Goal: Entertainment & Leisure: Consume media (video, audio)

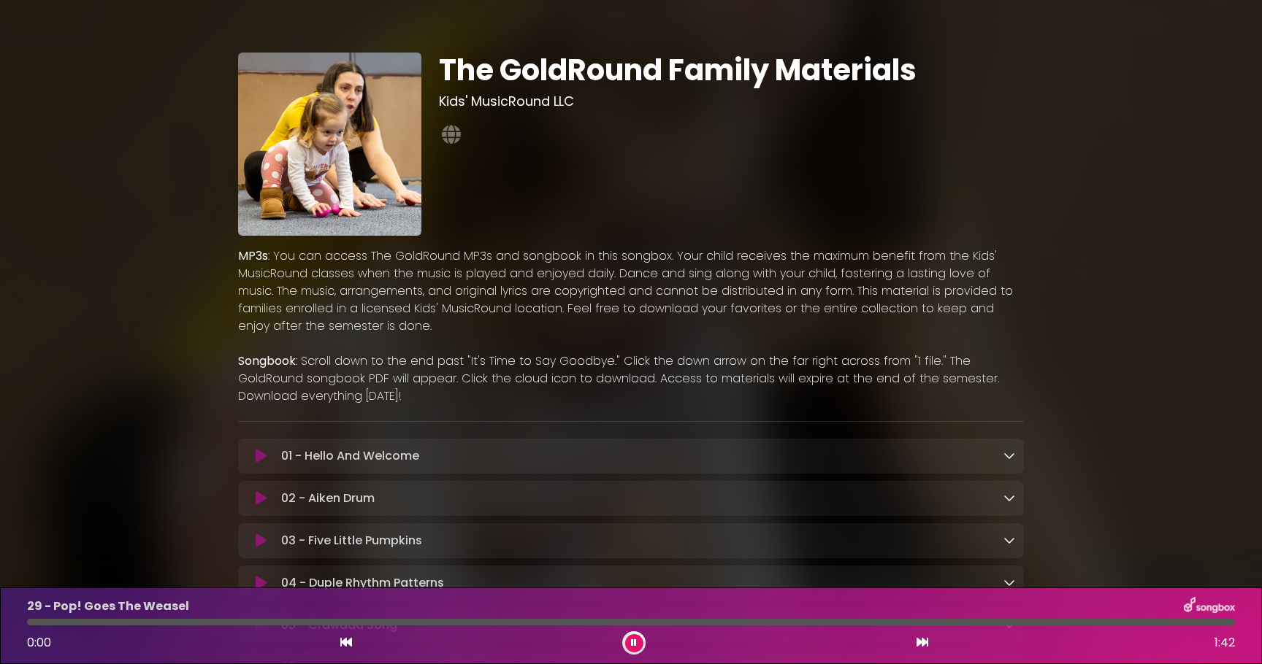
scroll to position [1389, 0]
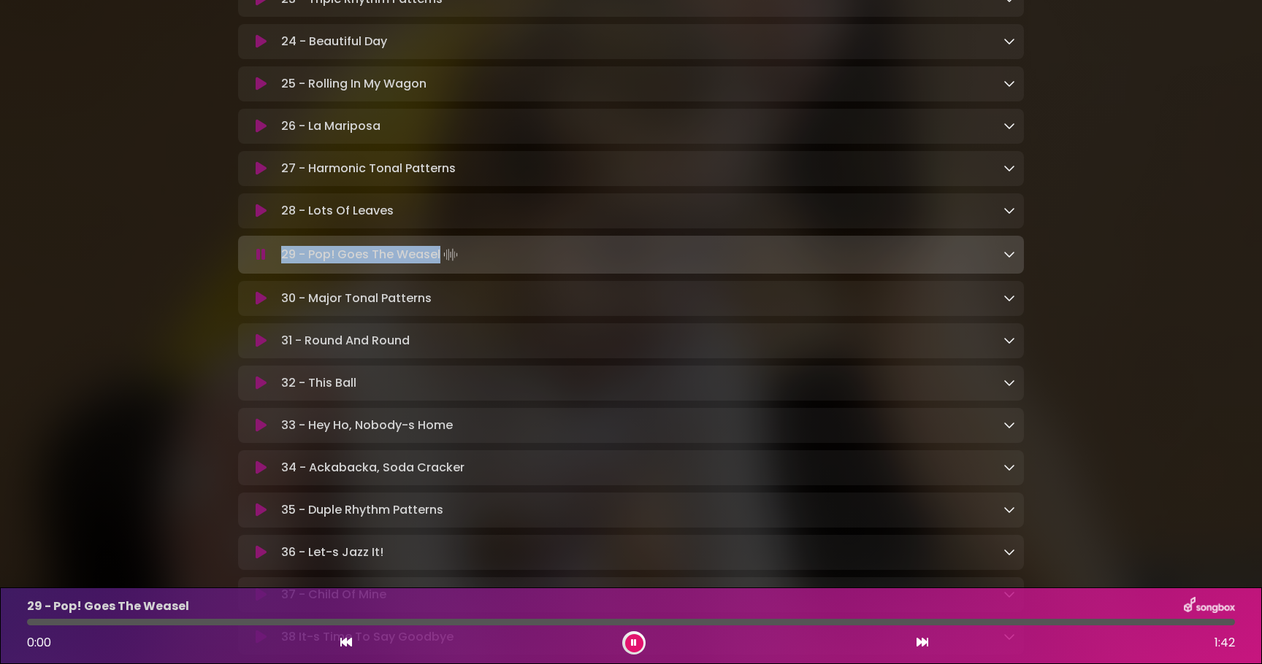
click at [262, 262] on icon at bounding box center [260, 254] width 9 height 15
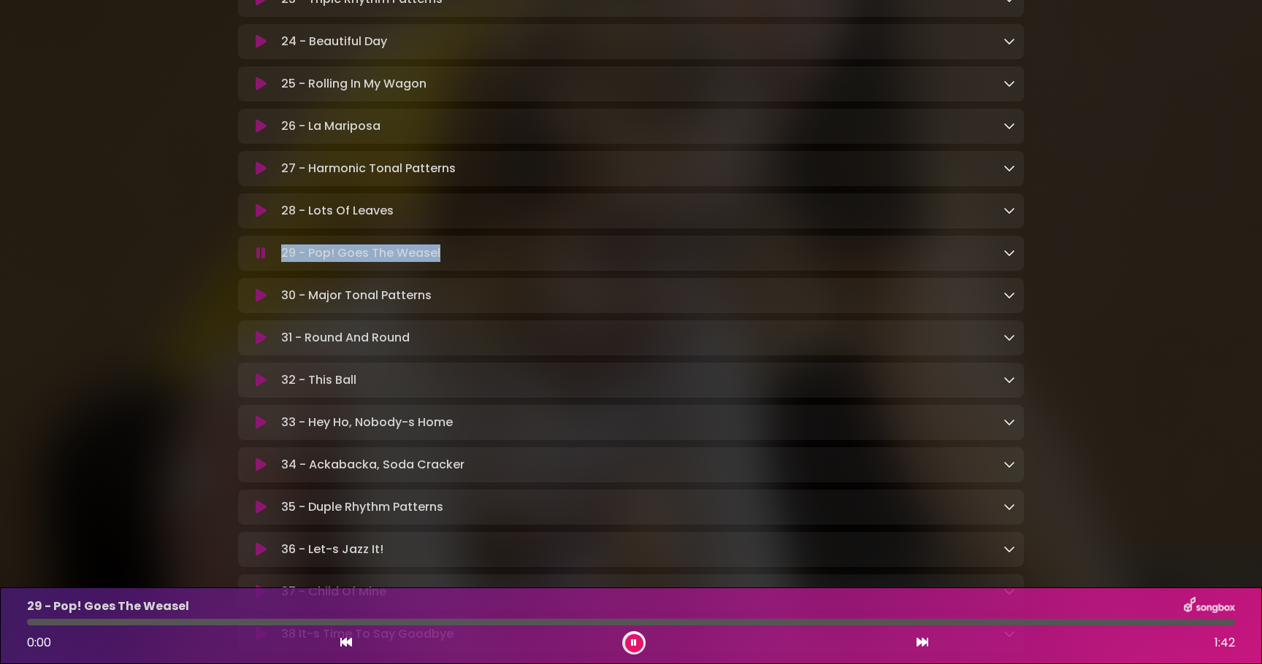
click at [262, 261] on icon at bounding box center [260, 253] width 9 height 15
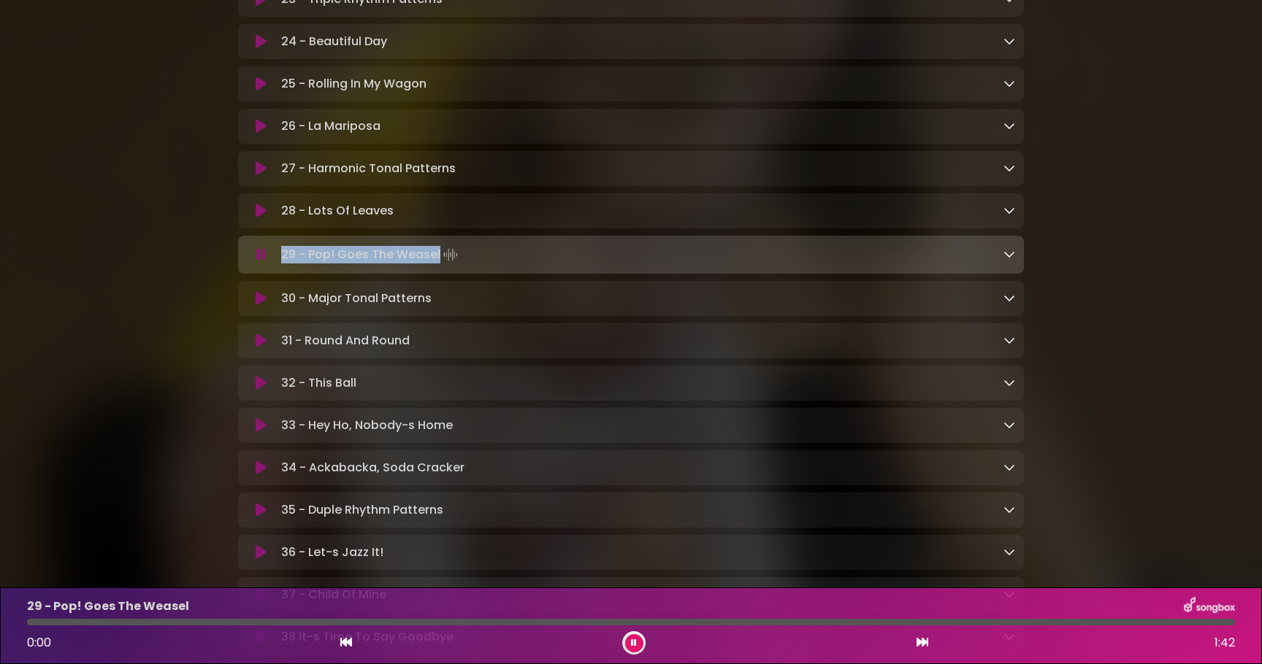
click at [262, 262] on icon at bounding box center [260, 254] width 9 height 15
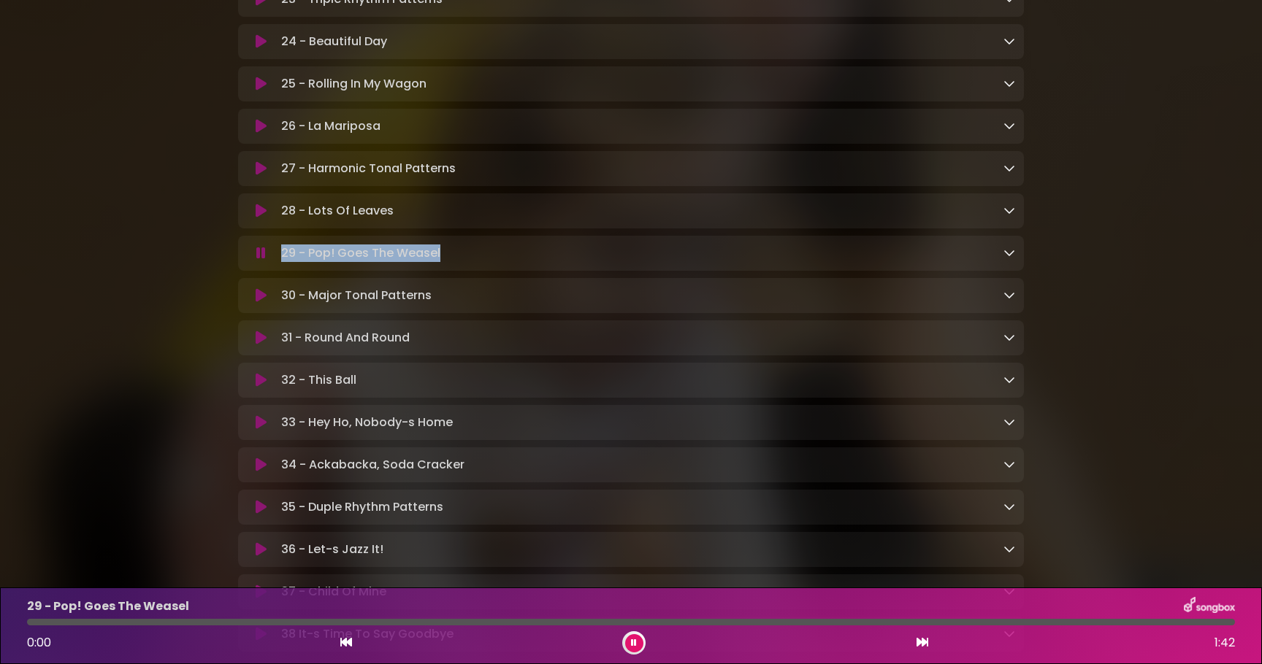
click at [347, 637] on icon at bounding box center [346, 643] width 12 height 12
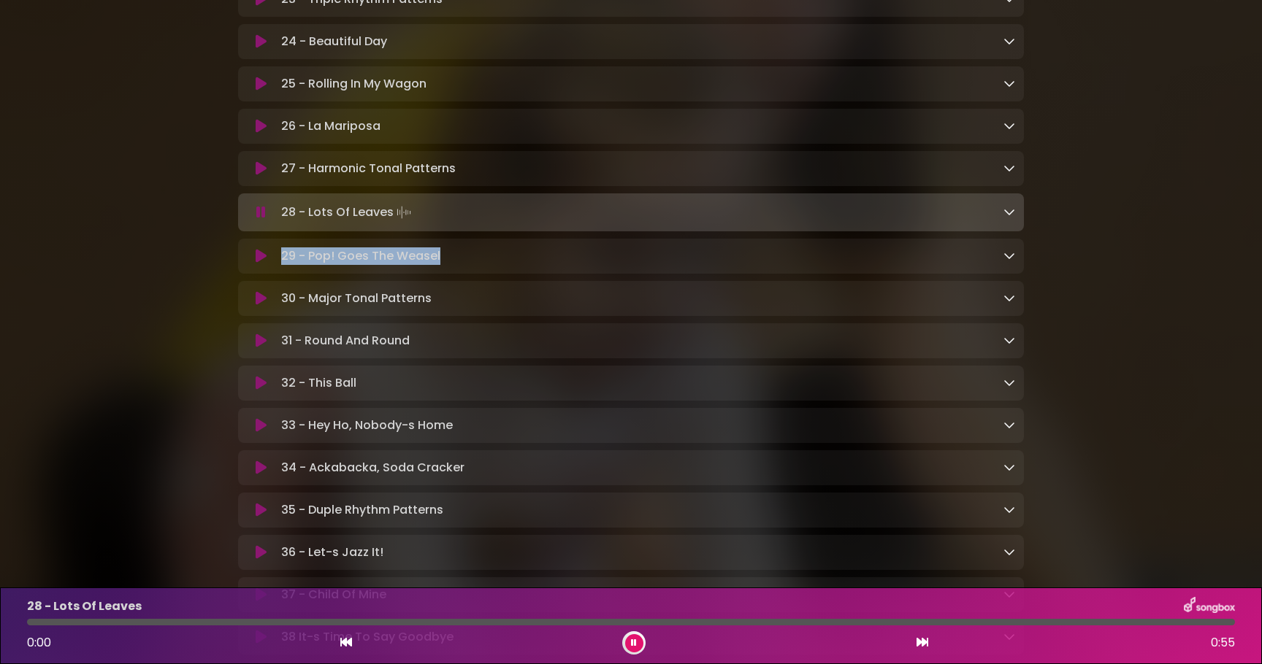
click at [925, 645] on icon at bounding box center [922, 643] width 12 height 12
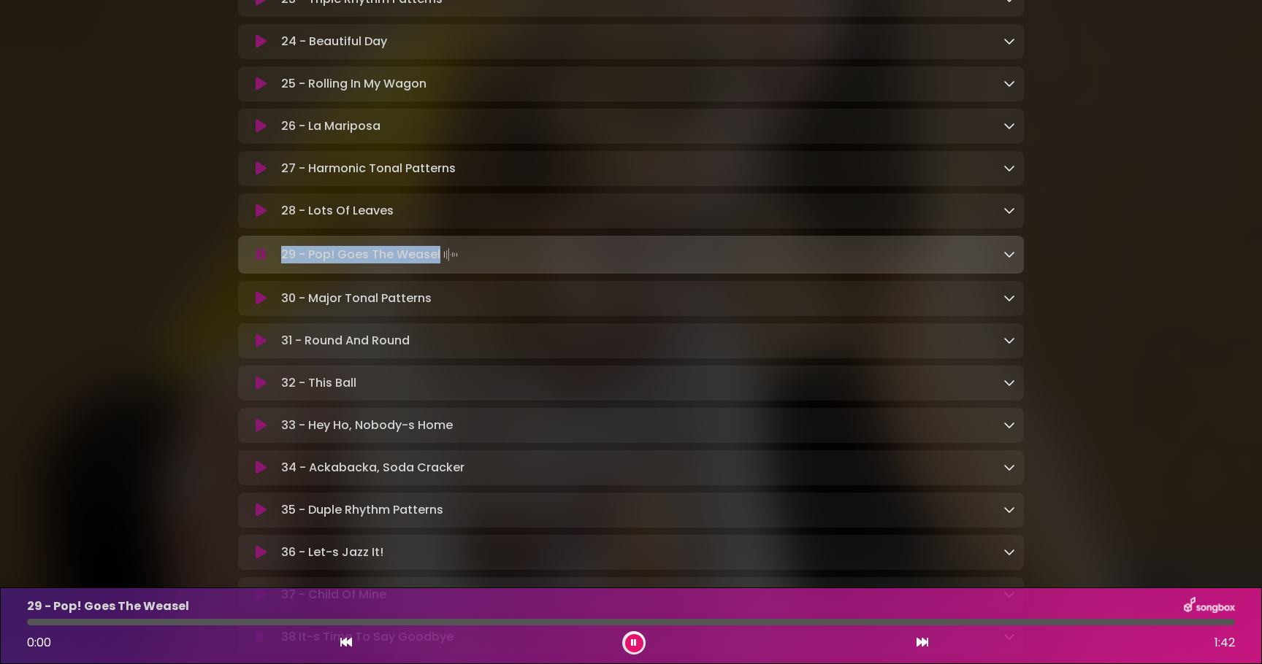
click at [916, 634] on button at bounding box center [922, 643] width 13 height 19
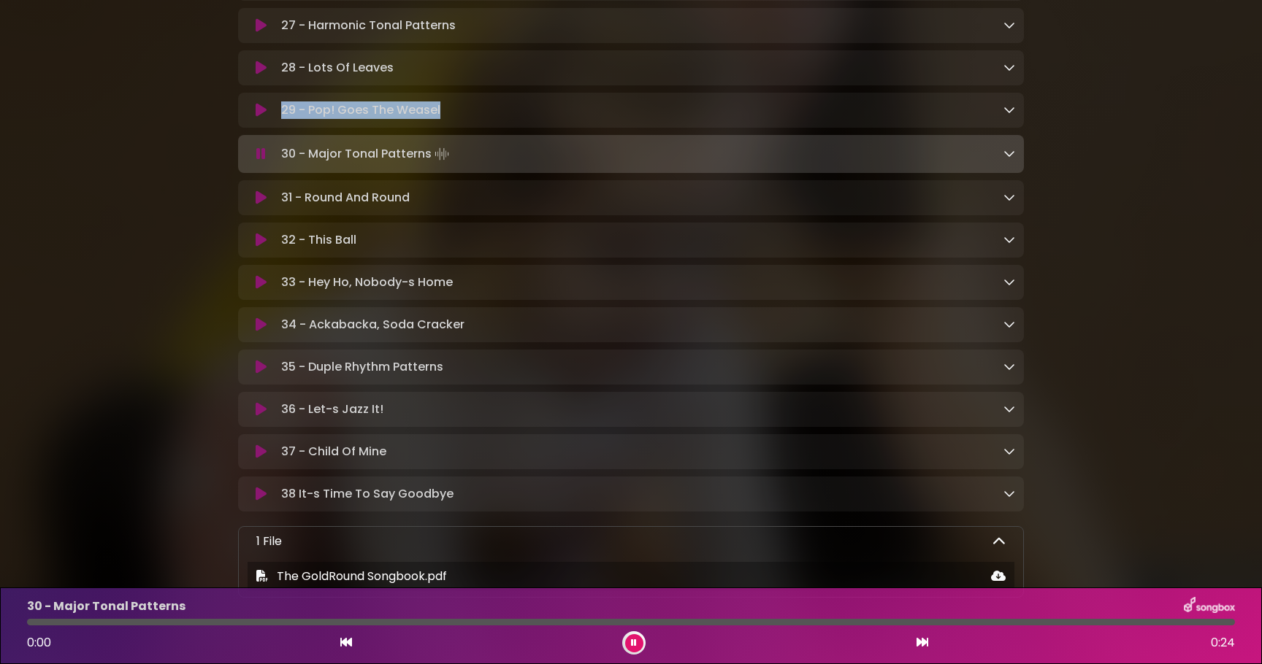
scroll to position [1532, 0]
click at [256, 117] on icon at bounding box center [261, 109] width 11 height 15
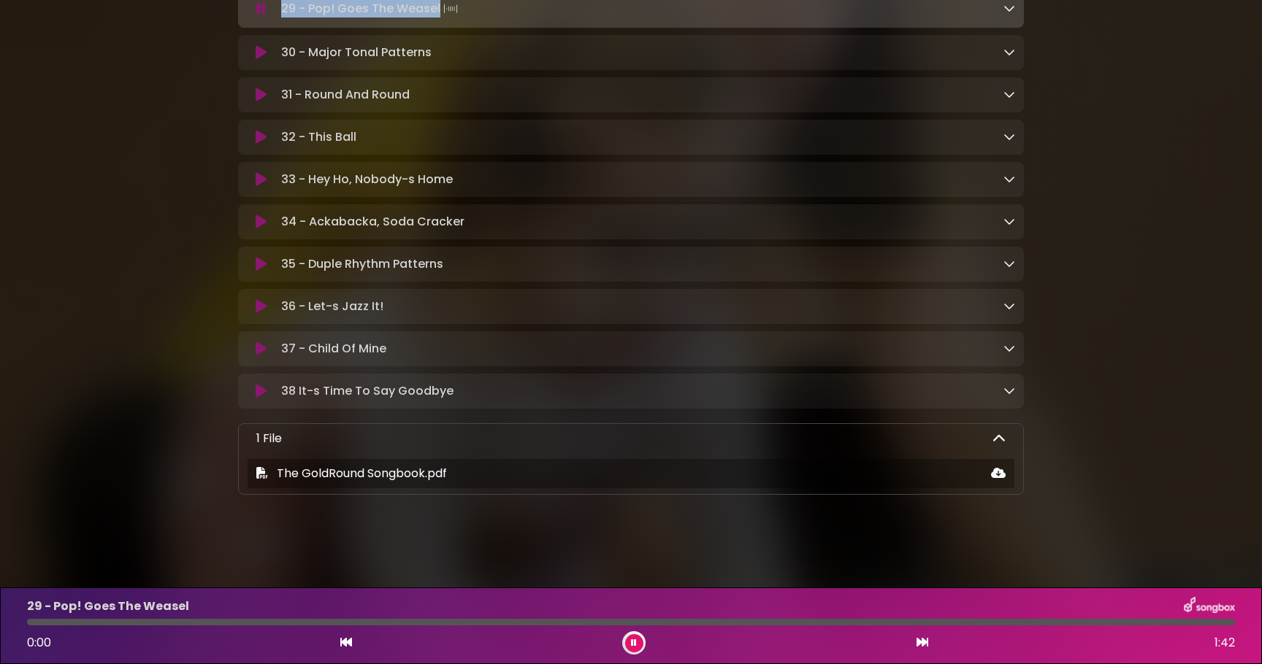
scroll to position [1631, 0]
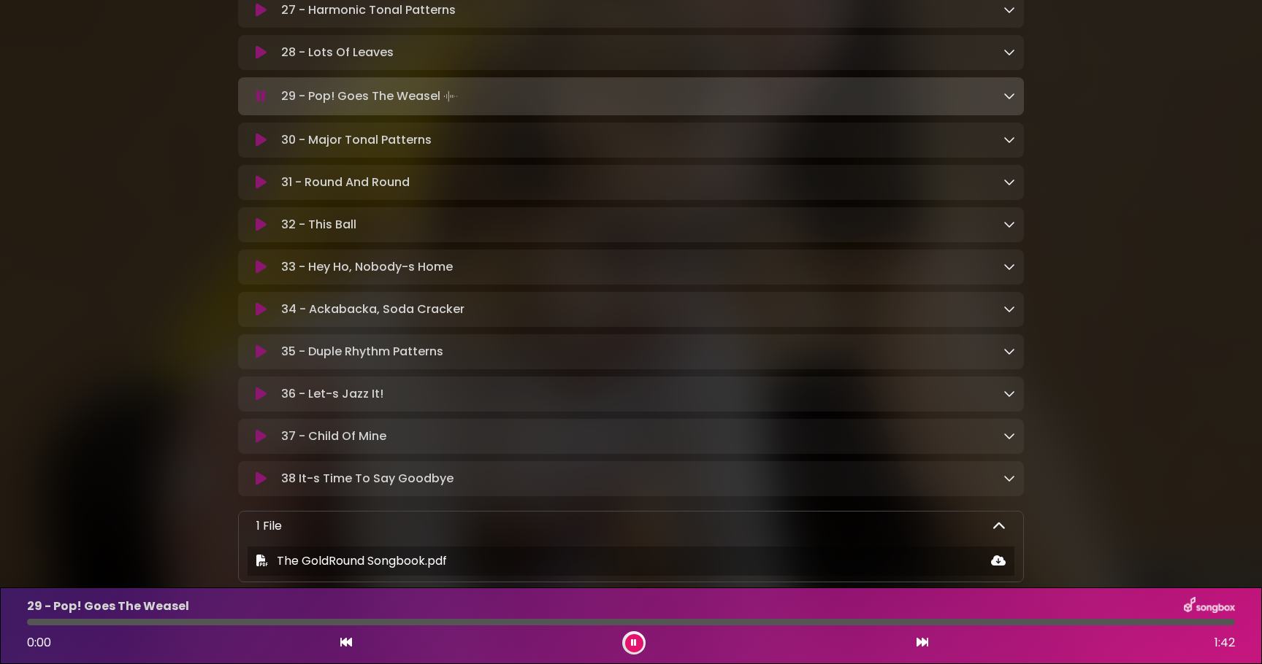
scroll to position [1515, 0]
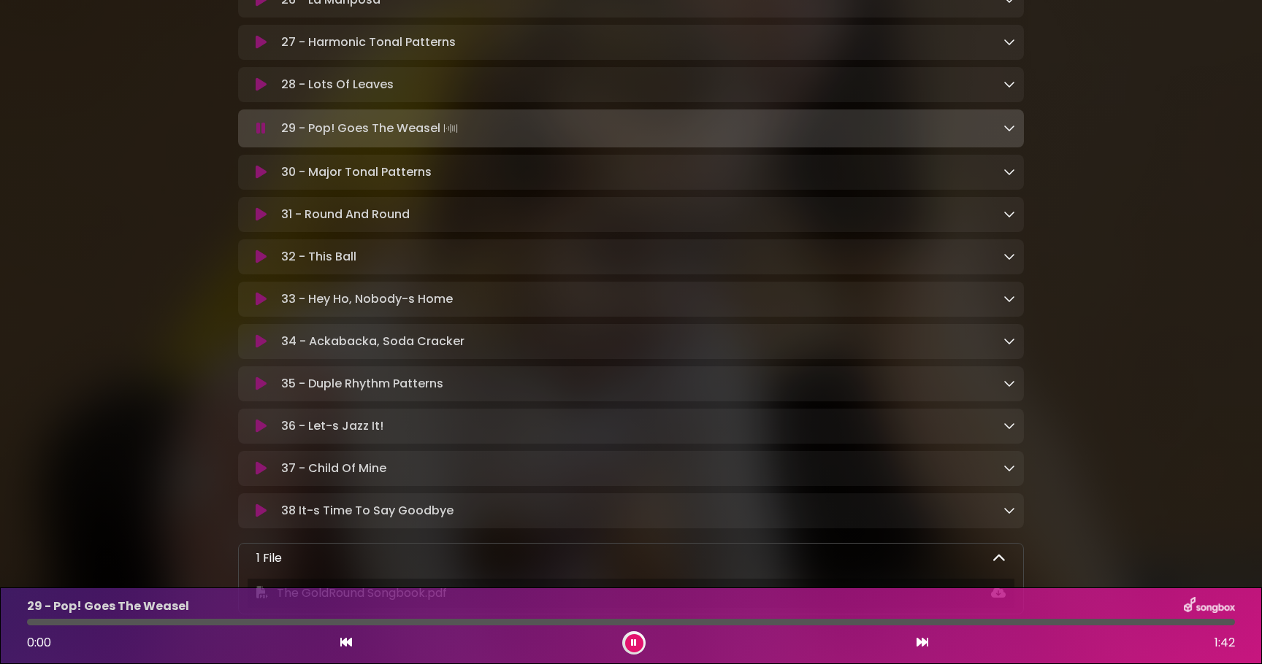
click at [266, 136] on button at bounding box center [261, 128] width 28 height 15
click at [264, 136] on icon at bounding box center [260, 128] width 9 height 15
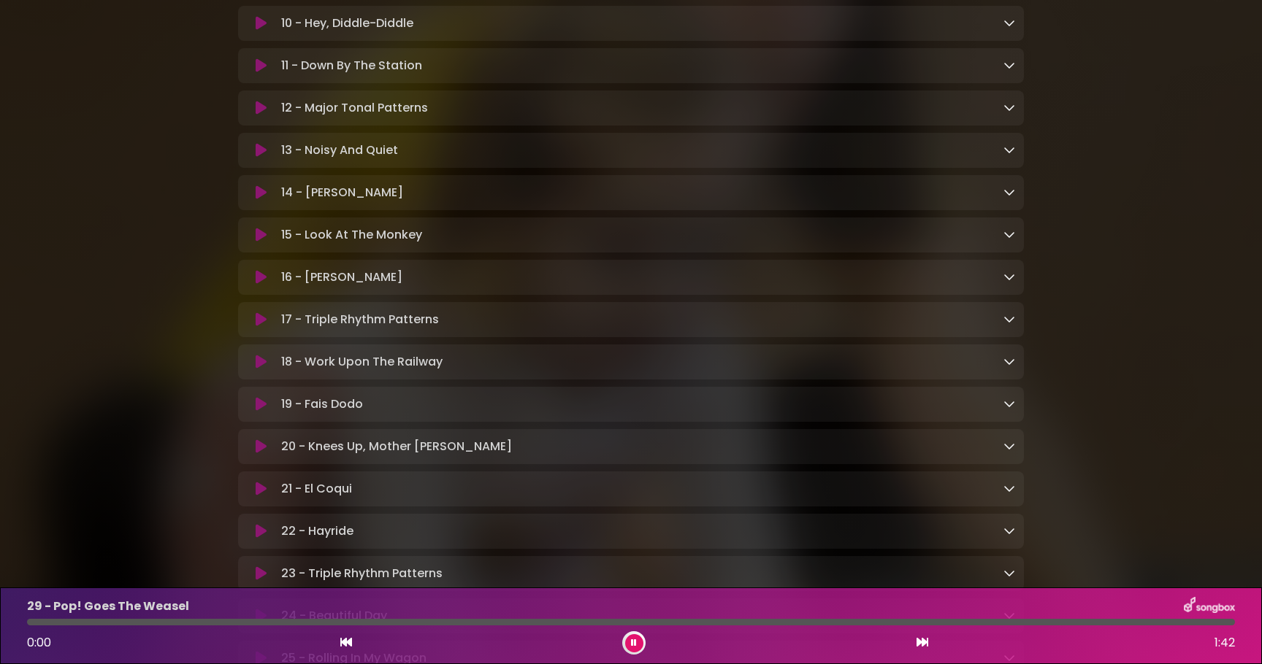
scroll to position [818, 0]
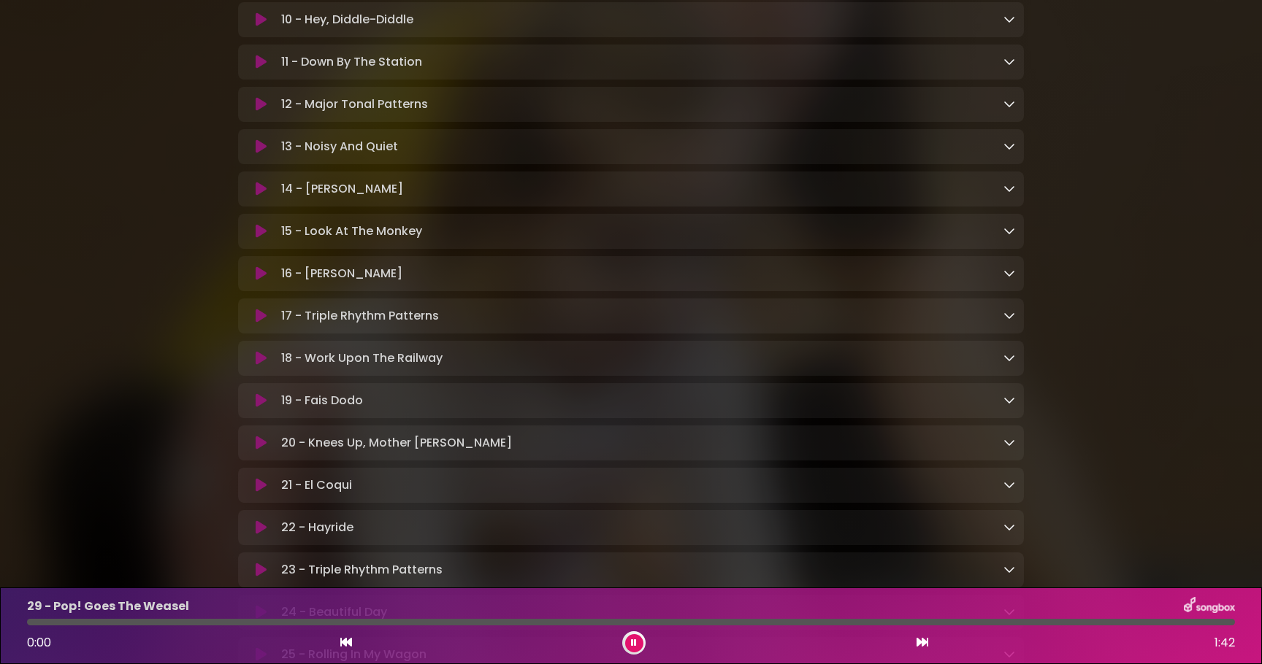
click at [263, 191] on icon at bounding box center [261, 189] width 11 height 15
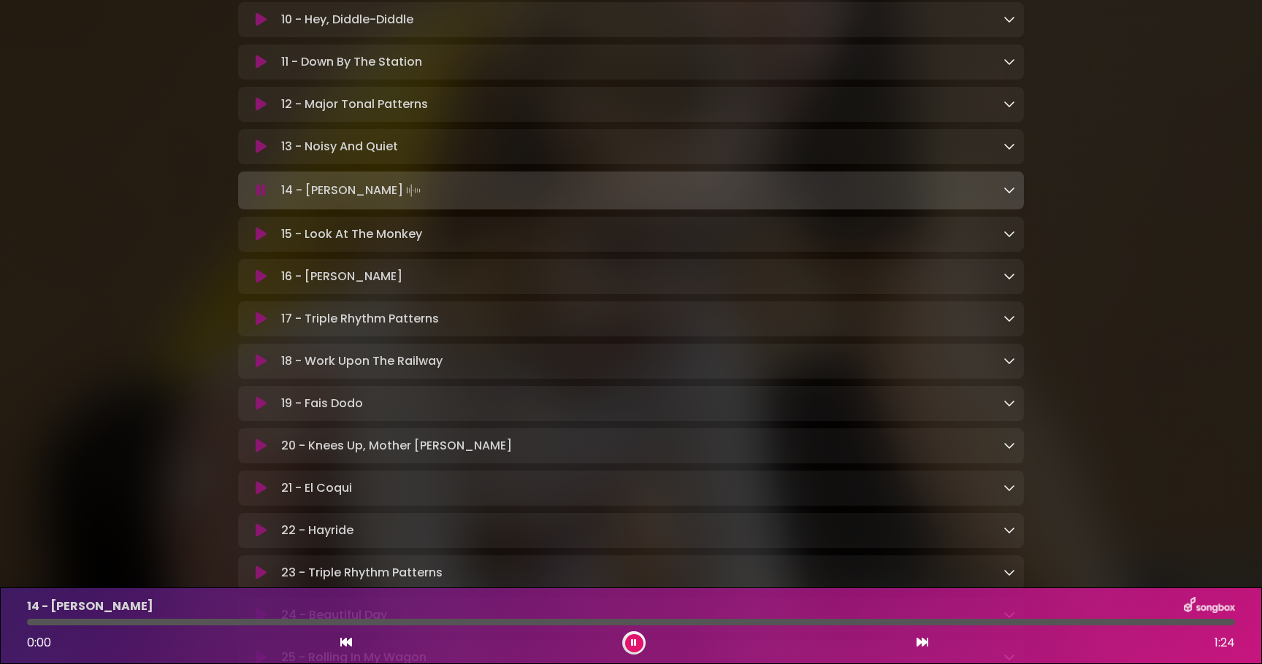
click at [261, 196] on icon at bounding box center [260, 190] width 9 height 15
click at [255, 189] on button at bounding box center [261, 190] width 28 height 15
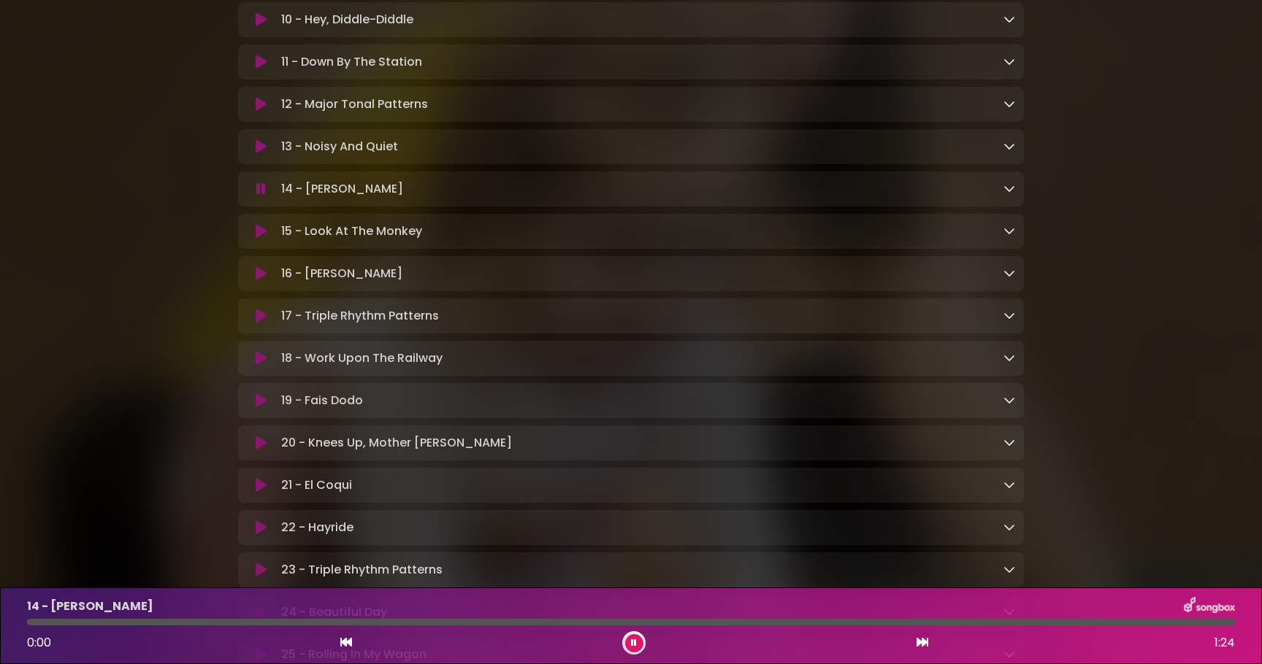
click at [255, 189] on button at bounding box center [261, 189] width 28 height 15
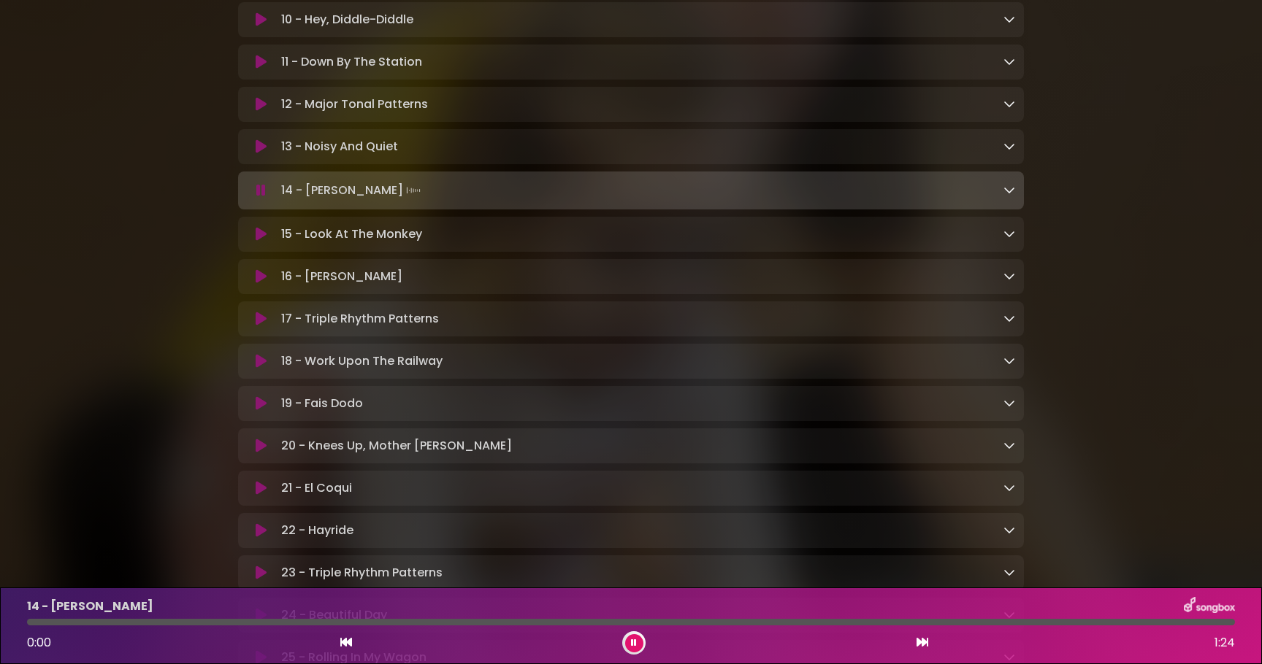
click at [264, 194] on icon at bounding box center [260, 190] width 9 height 15
click at [200, 413] on div "The GoldRound Family Materials Kids' MusicRound LLC MP3s" at bounding box center [631, 268] width 964 height 2137
click at [258, 194] on icon at bounding box center [260, 190] width 9 height 15
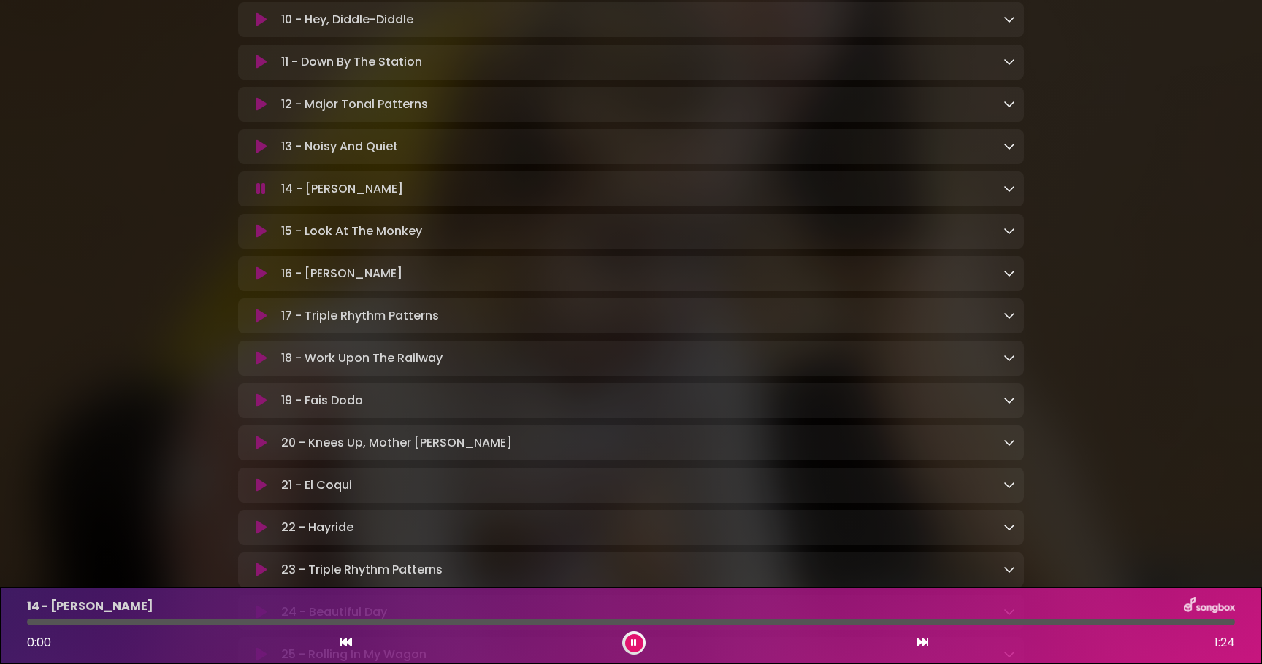
click at [258, 194] on icon at bounding box center [260, 189] width 9 height 15
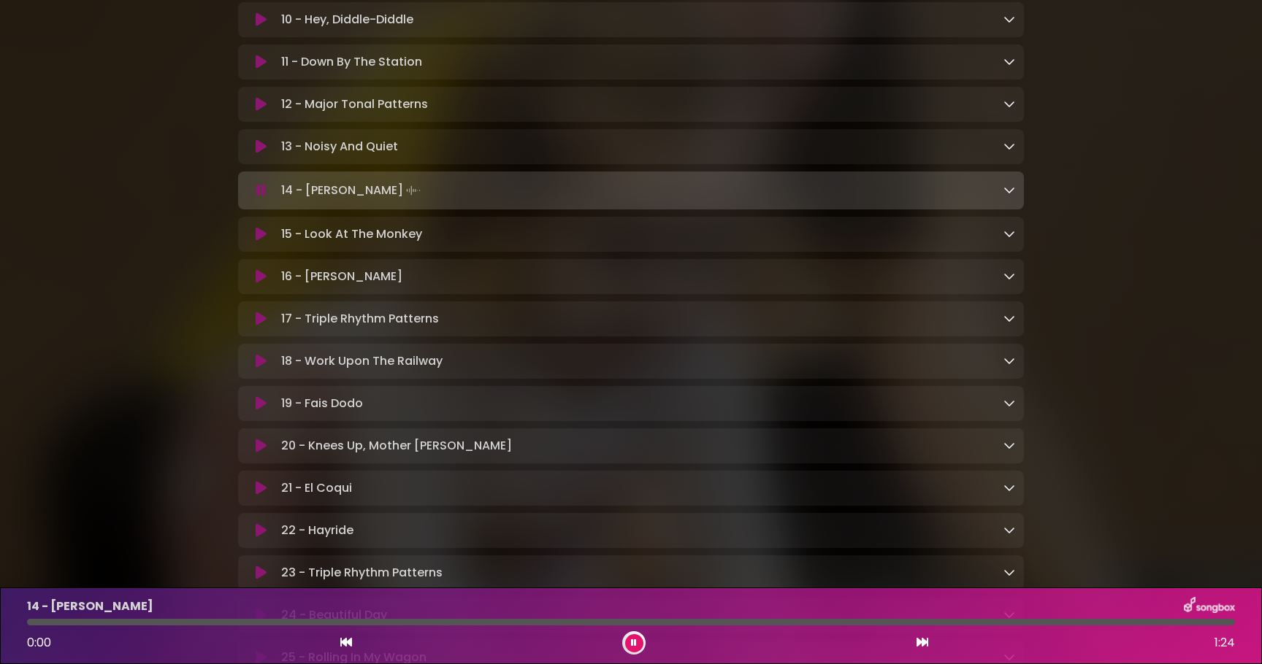
click at [258, 194] on icon at bounding box center [260, 190] width 9 height 15
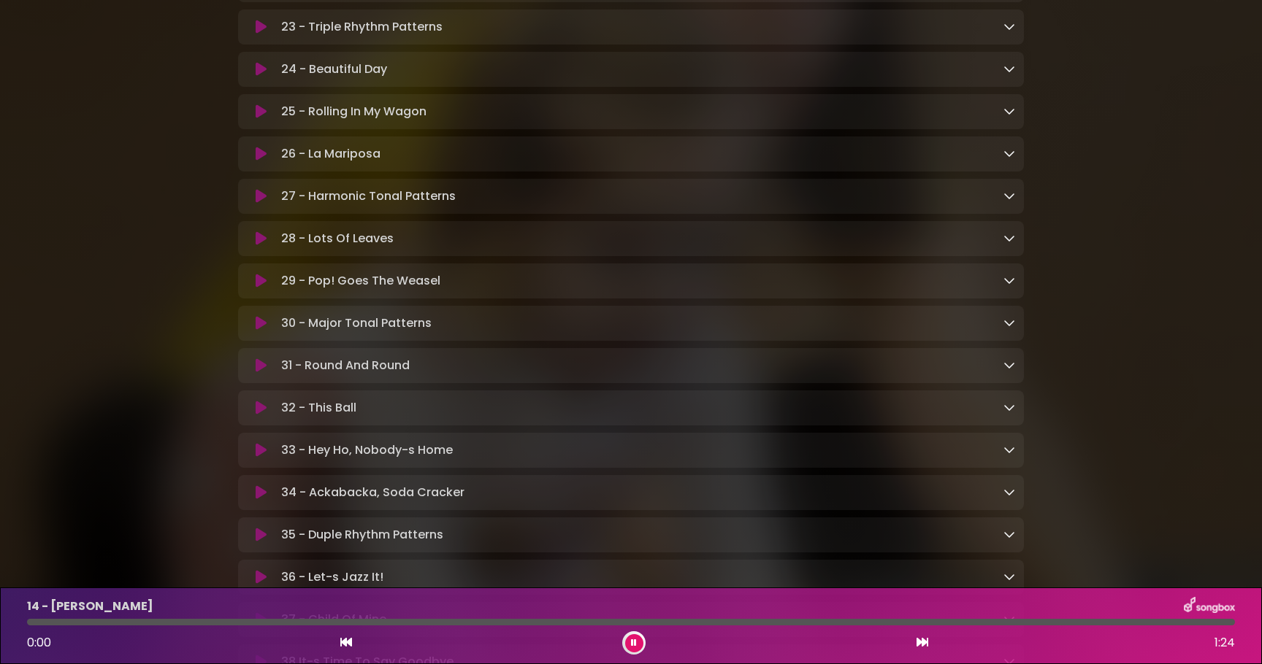
scroll to position [1375, 0]
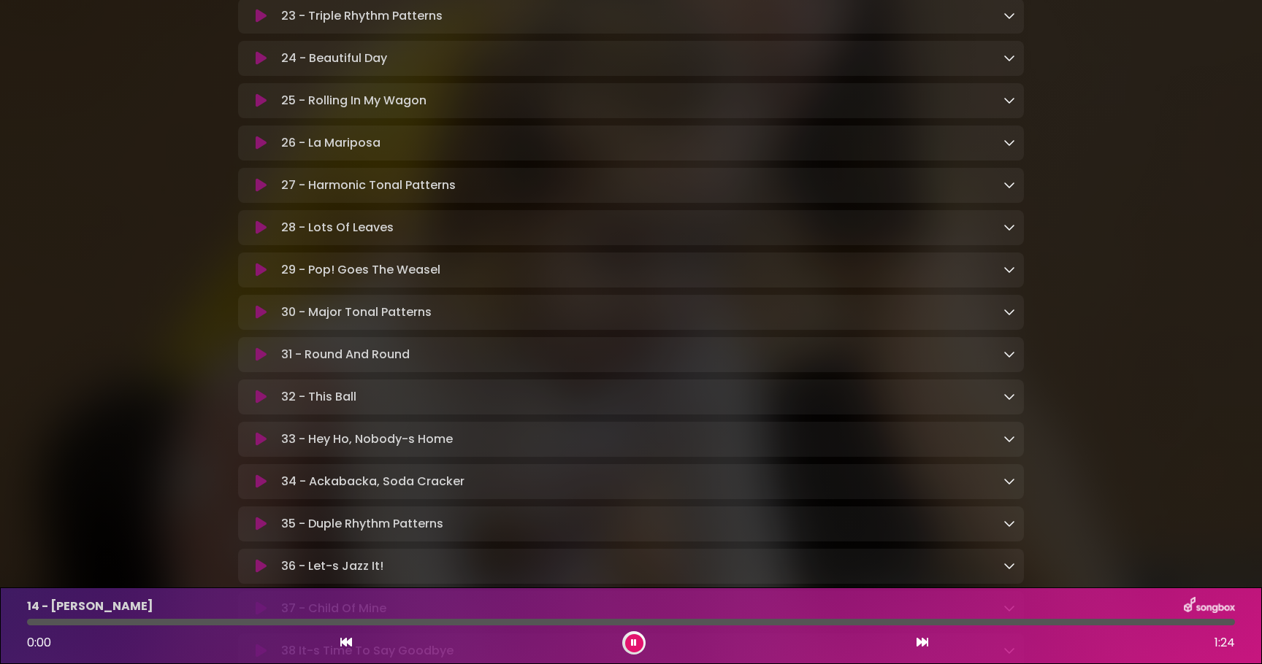
click at [260, 279] on div "29 - Pop! Goes The Weasel Loading Track..." at bounding box center [631, 270] width 768 height 18
click at [256, 277] on icon at bounding box center [261, 270] width 11 height 15
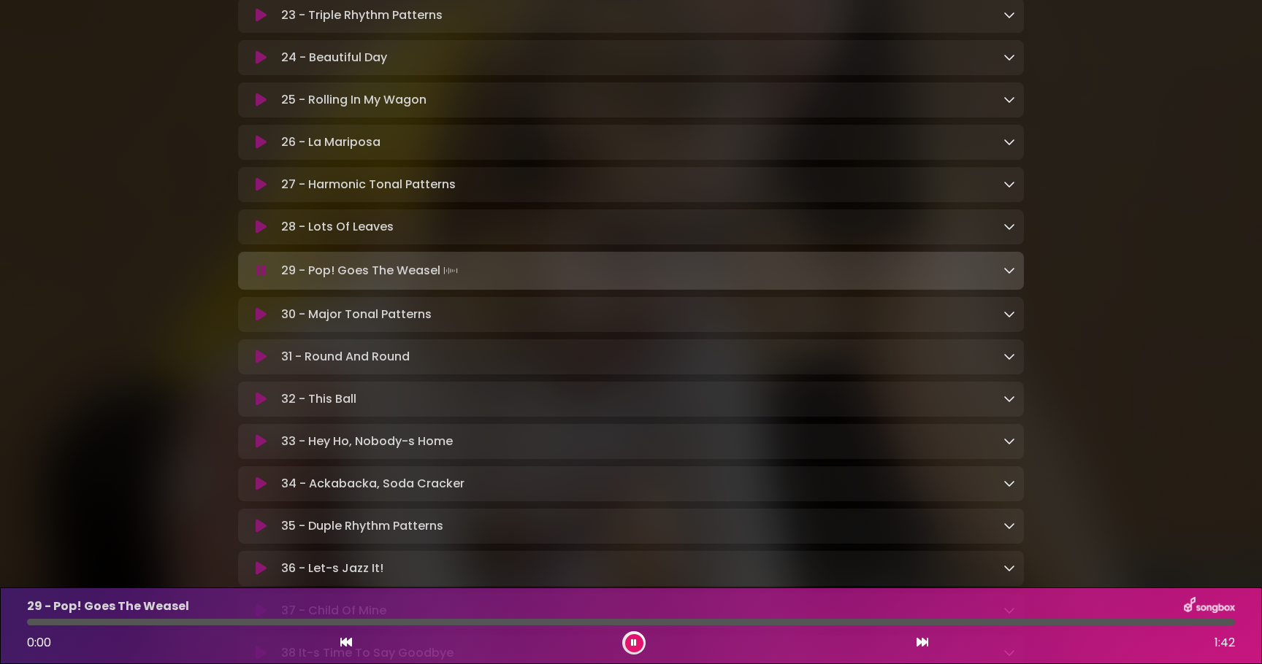
click at [256, 278] on icon at bounding box center [260, 271] width 9 height 15
click at [254, 278] on button at bounding box center [261, 271] width 28 height 15
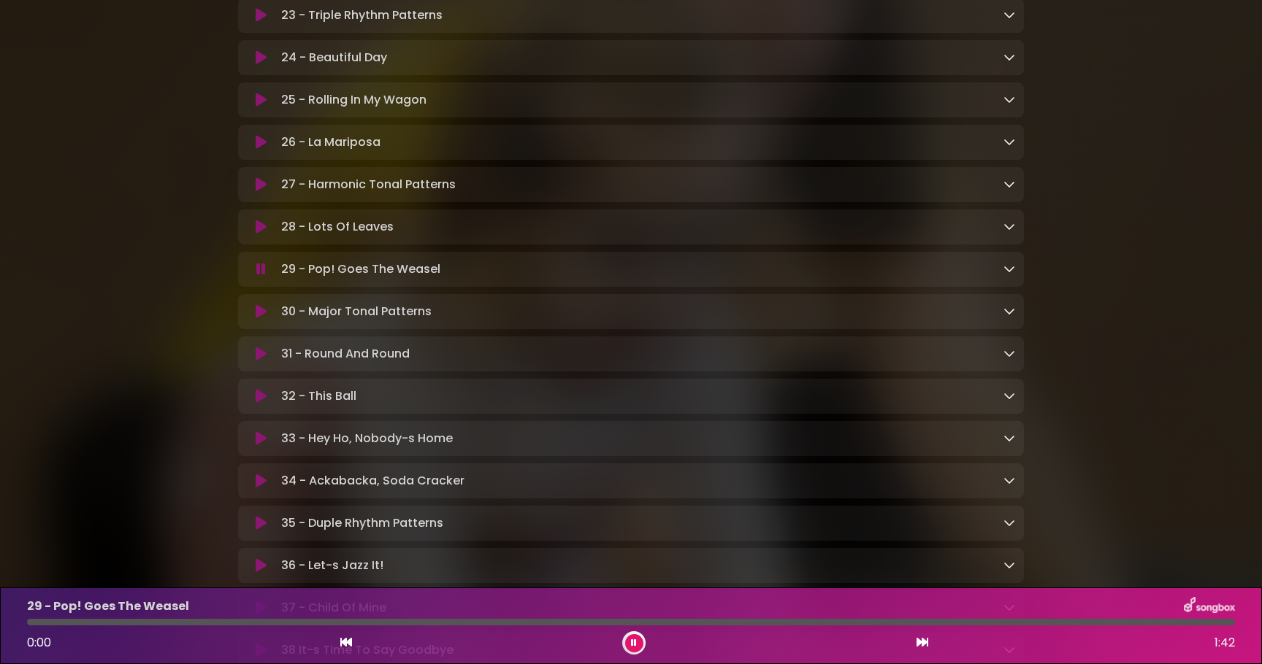
click at [254, 277] on button at bounding box center [261, 269] width 28 height 15
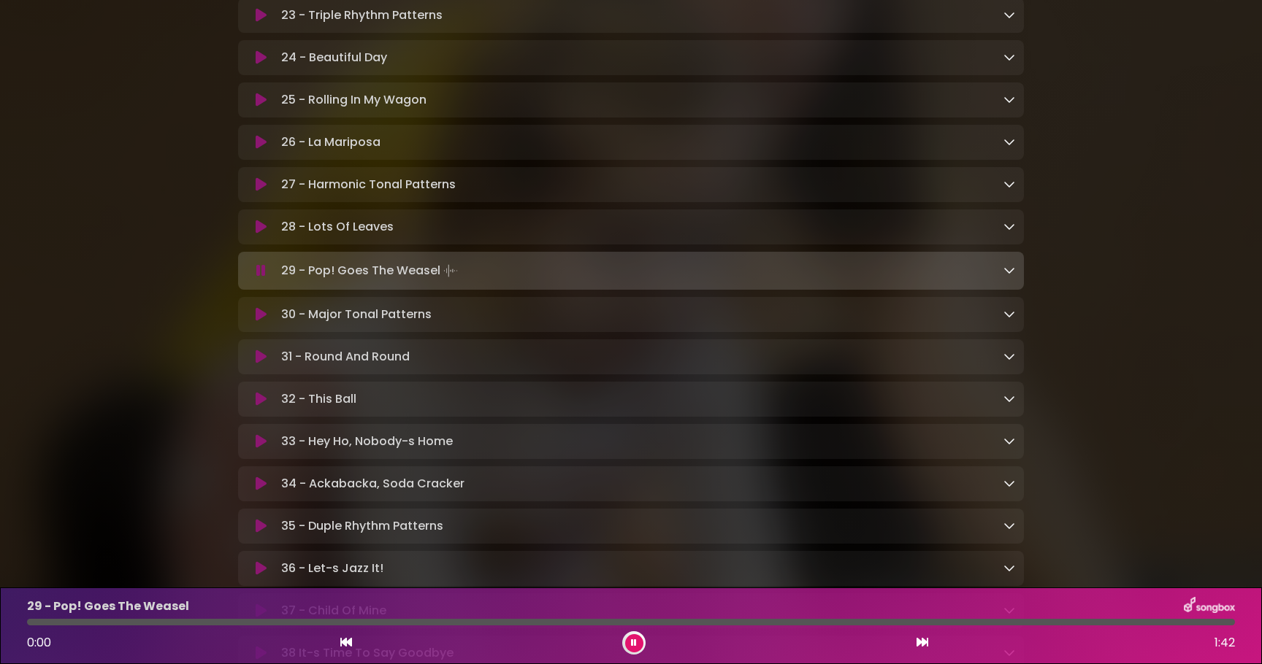
click at [258, 278] on icon at bounding box center [260, 271] width 9 height 15
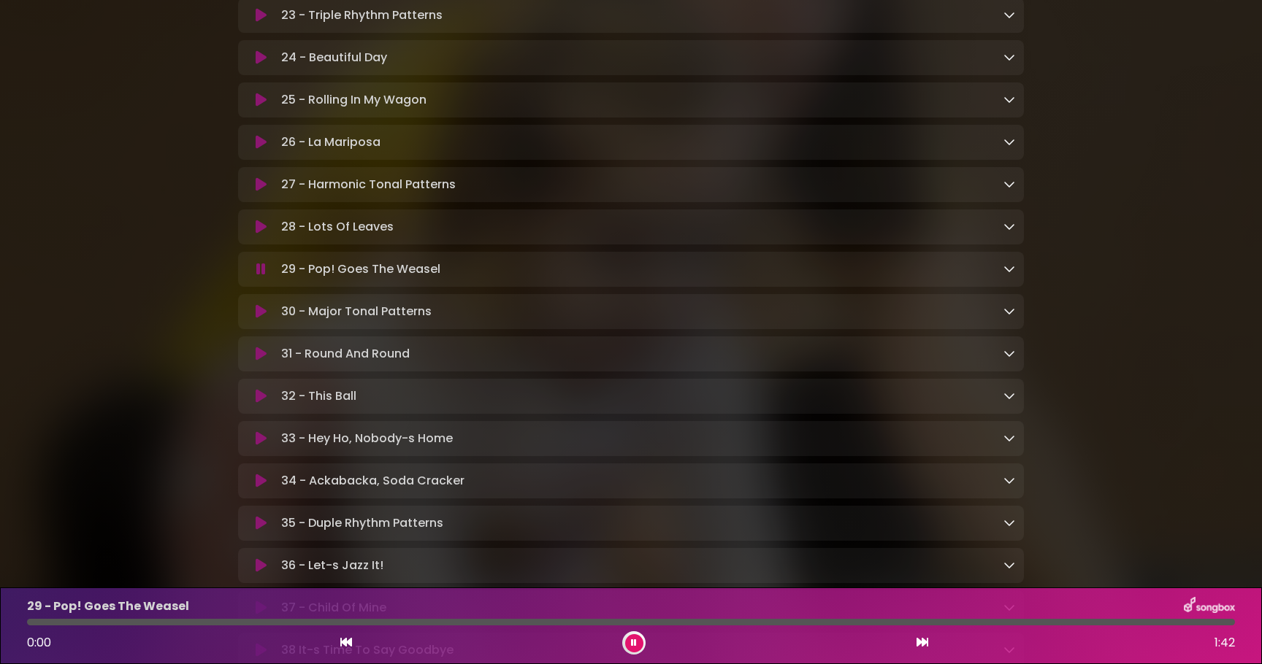
click at [258, 277] on icon at bounding box center [260, 269] width 9 height 15
